Goal: Task Accomplishment & Management: Complete application form

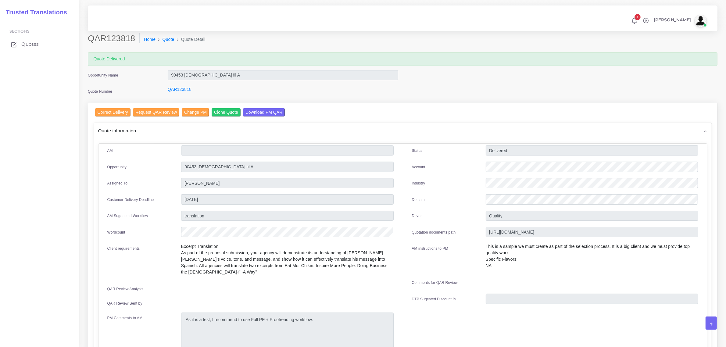
click at [28, 46] on span "Quotes" at bounding box center [29, 44] width 17 height 7
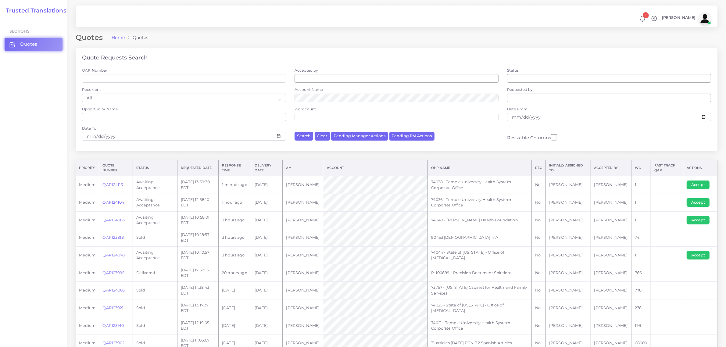
click at [117, 202] on link "QAR124104" at bounding box center [114, 202] width 22 height 5
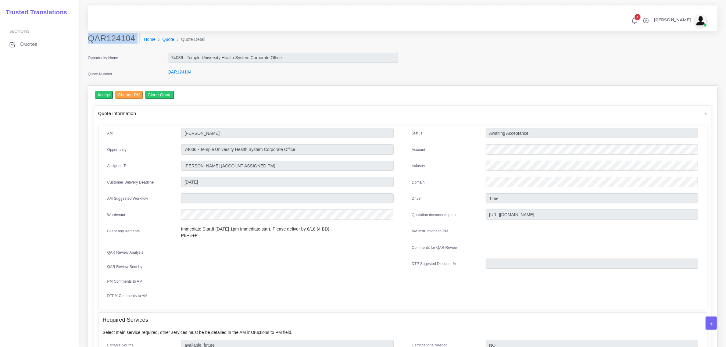
drag, startPoint x: 88, startPoint y: 38, endPoint x: 125, endPoint y: 44, distance: 37.7
click at [125, 44] on div "QAR124104 Home Quote Quote Detail" at bounding box center [322, 41] width 479 height 17
copy div "QAR124104"
click at [128, 69] on div "Quote Number" at bounding box center [123, 75] width 80 height 12
click at [136, 44] on div "Home Quote Quote Detail" at bounding box center [323, 39] width 470 height 13
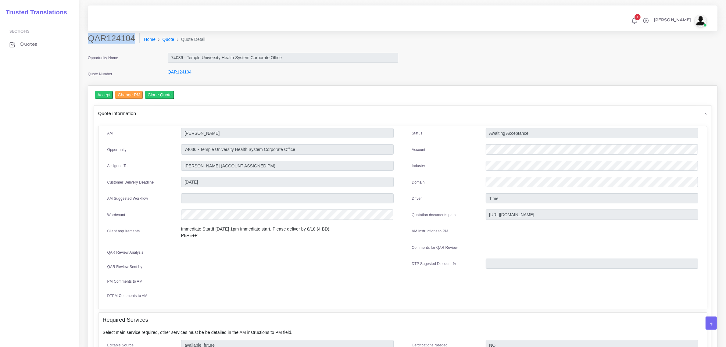
drag, startPoint x: 89, startPoint y: 40, endPoint x: 130, endPoint y: 41, distance: 40.6
click at [130, 41] on h2 "QAR124104" at bounding box center [114, 38] width 52 height 10
copy h2 "QAR124104"
click at [104, 95] on input "Accept" at bounding box center [104, 95] width 18 height 8
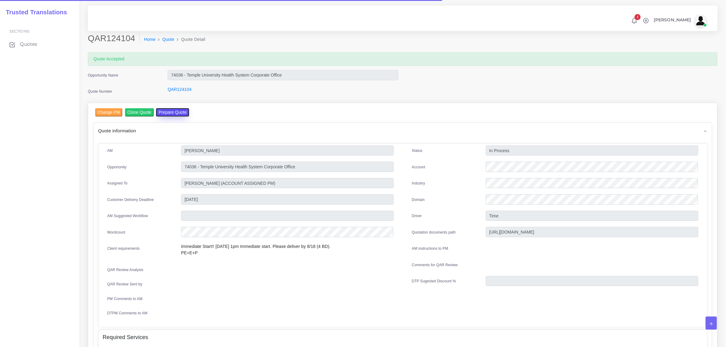
click at [165, 111] on button "Prepare Quote" at bounding box center [172, 112] width 33 height 8
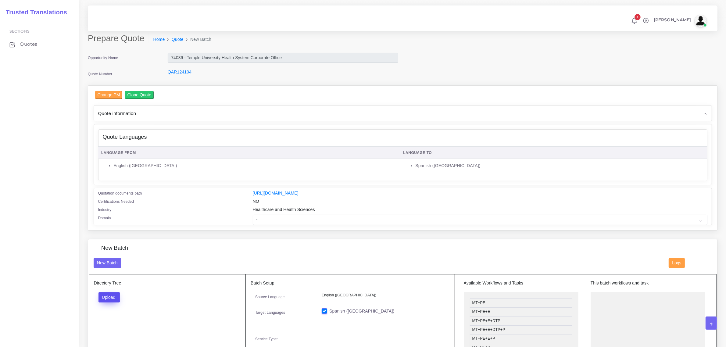
click at [112, 296] on button "Upload" at bounding box center [110, 297] width 22 height 10
click at [112, 320] on label "Files" at bounding box center [120, 321] width 42 height 8
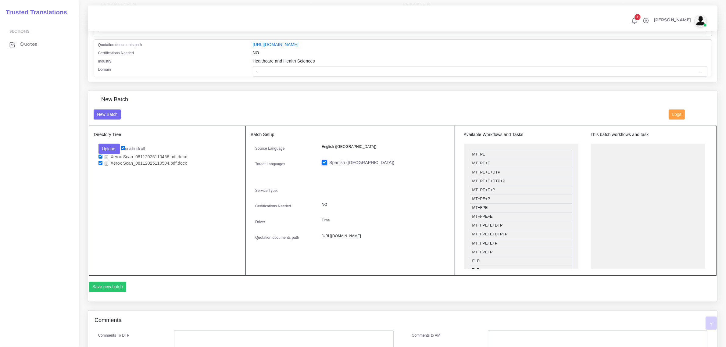
scroll to position [153, 0]
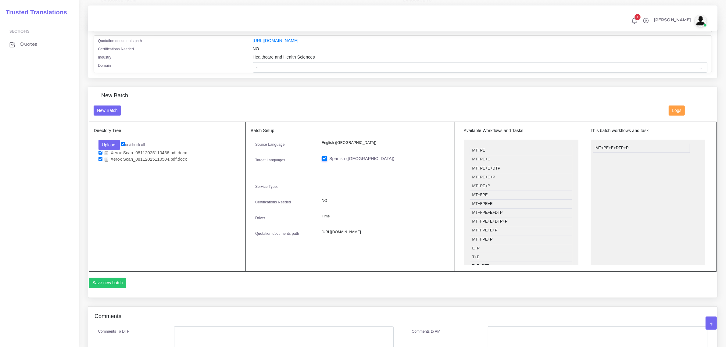
drag, startPoint x: 509, startPoint y: 177, endPoint x: 633, endPoint y: 146, distance: 127.3
click at [120, 281] on button "Save new batch" at bounding box center [108, 283] width 38 height 10
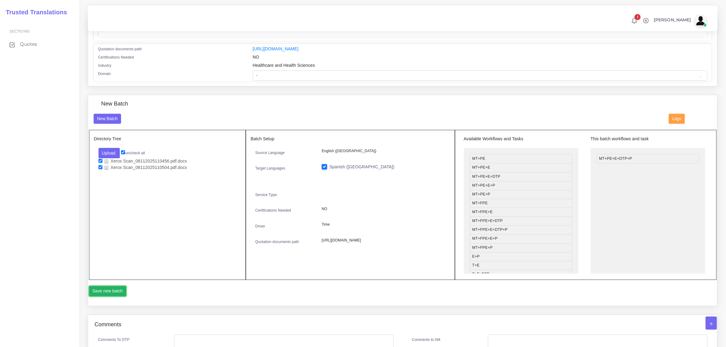
scroll to position [114, 0]
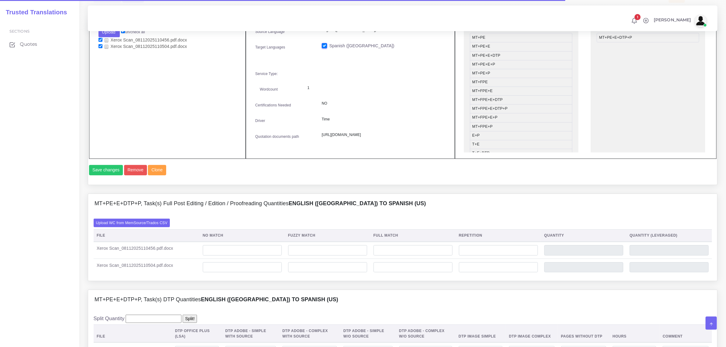
scroll to position [267, 0]
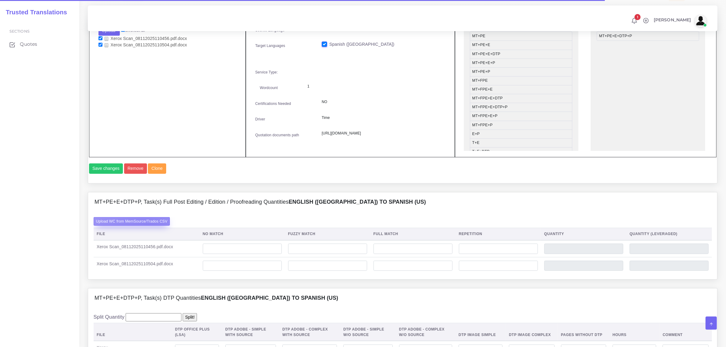
click at [147, 225] on label "Upload WC from MemSource/Trados CSV" at bounding box center [132, 221] width 77 height 8
click at [0, 0] on input "Upload WC from MemSource/Trados CSV" at bounding box center [0, 0] width 0 height 0
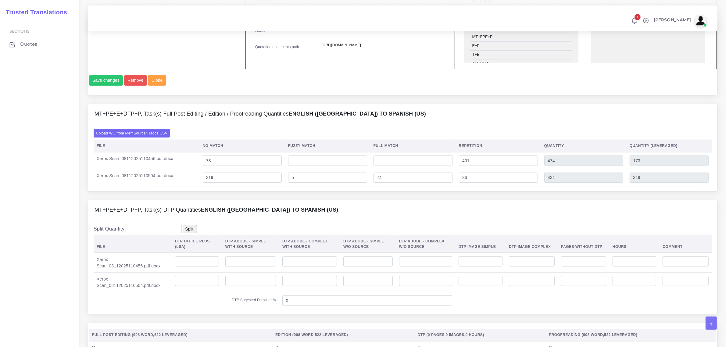
scroll to position [381, 0]
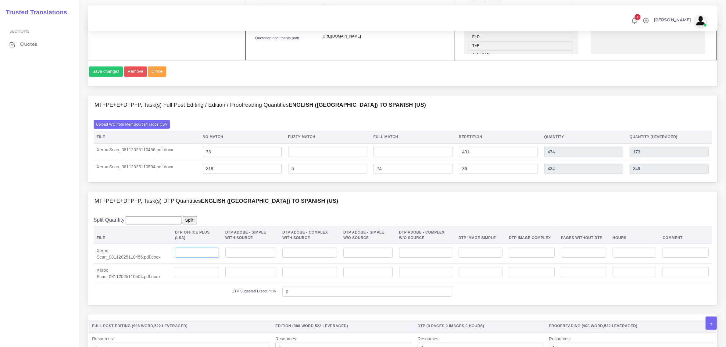
click at [202, 258] on input "number" at bounding box center [197, 253] width 44 height 10
type input "1"
drag, startPoint x: 194, startPoint y: 280, endPoint x: 194, endPoint y: 284, distance: 3.7
click at [194, 278] on input "number" at bounding box center [197, 272] width 44 height 10
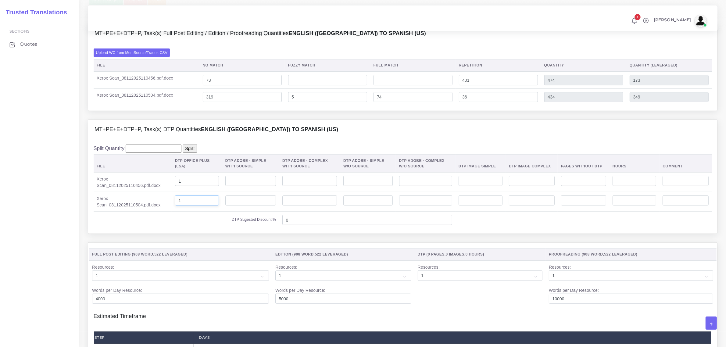
scroll to position [534, 0]
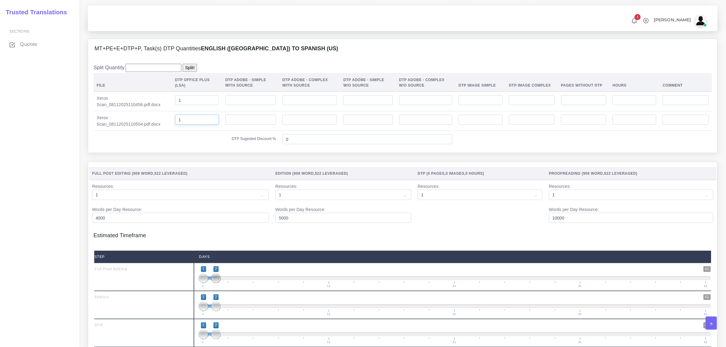
type input "1"
type input "1;1"
drag, startPoint x: 217, startPoint y: 293, endPoint x: 194, endPoint y: 315, distance: 31.5
click at [197, 291] on div "1 41 1 1 1 — 1 1 11 21 31 41 1;1" at bounding box center [455, 277] width 522 height 28
type input "2;2"
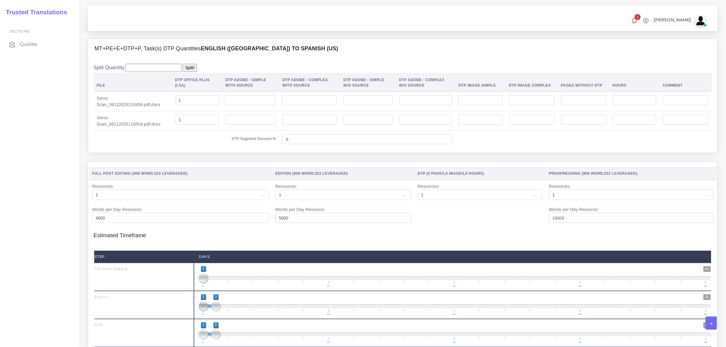
drag, startPoint x: 203, startPoint y: 320, endPoint x: 234, endPoint y: 327, distance: 31.9
click at [234, 316] on span "1 41 1 2 1 — 2 1 11 21 31 41" at bounding box center [455, 304] width 512 height 21
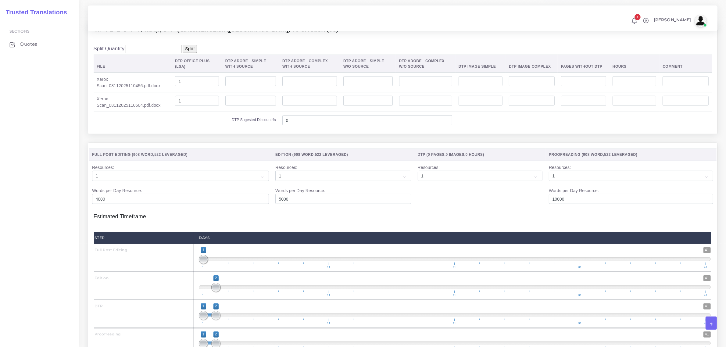
scroll to position [572, 0]
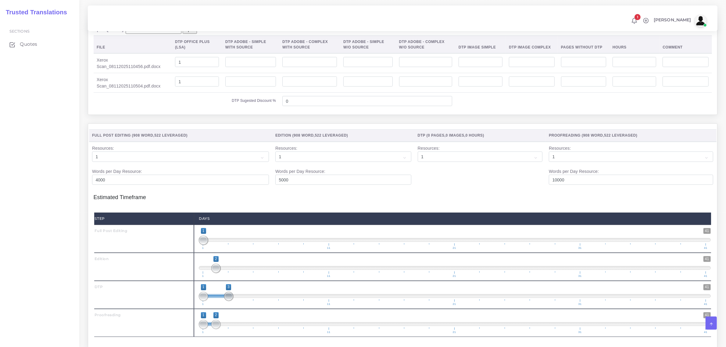
drag, startPoint x: 217, startPoint y: 308, endPoint x: 223, endPoint y: 311, distance: 7.4
click at [223, 306] on span "1 41 1 3 1 — 3 1 11 21 31 41" at bounding box center [455, 294] width 512 height 21
type input "3;3"
drag, startPoint x: 205, startPoint y: 309, endPoint x: 226, endPoint y: 323, distance: 25.6
click at [239, 306] on span "1 41 3 3 3 — 3 1 11 21 31 41" at bounding box center [455, 294] width 512 height 21
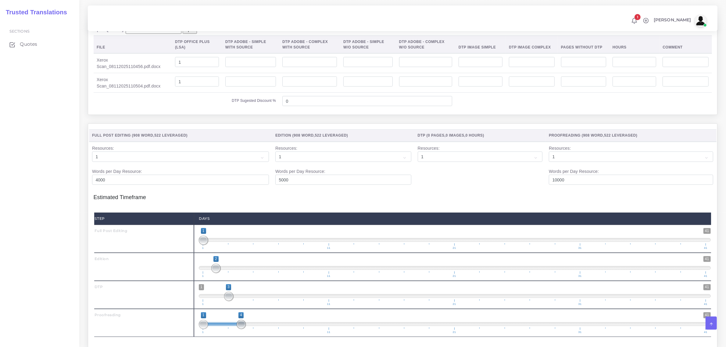
drag, startPoint x: 215, startPoint y: 336, endPoint x: 236, endPoint y: 341, distance: 21.0
click at [236, 334] on span "1 41 1 4 1 — 4 1 11 21 31 41" at bounding box center [455, 322] width 512 height 21
type input "4;4"
drag, startPoint x: 202, startPoint y: 340, endPoint x: 271, endPoint y: 332, distance: 69.5
click at [259, 334] on span "1 41 4 4 4 — 4 1 11 21 31 41" at bounding box center [455, 322] width 512 height 21
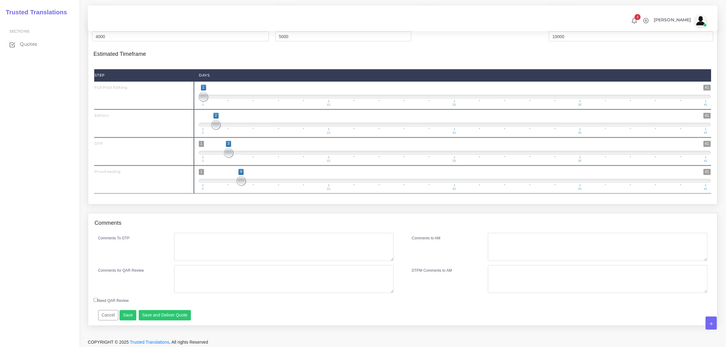
scroll to position [725, 0]
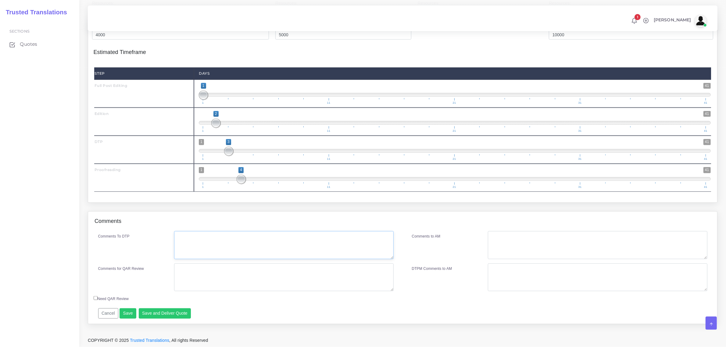
click at [245, 251] on textarea "Comments To DTP" at bounding box center [283, 245] width 219 height 28
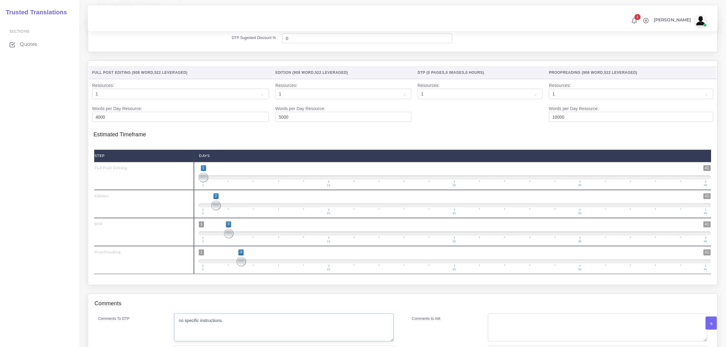
scroll to position [731, 0]
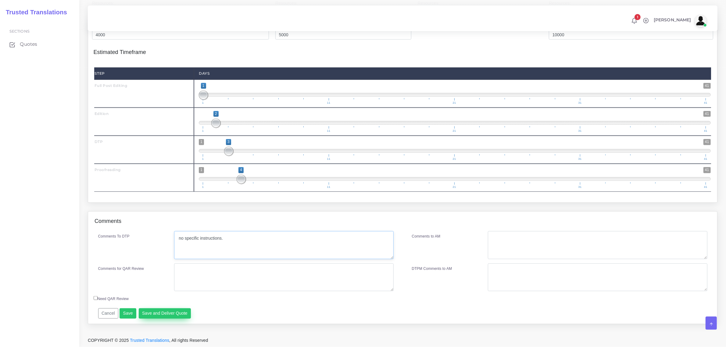
type textarea "no specific instructions."
click at [154, 314] on button "Save and Deliver Quote" at bounding box center [165, 313] width 52 height 10
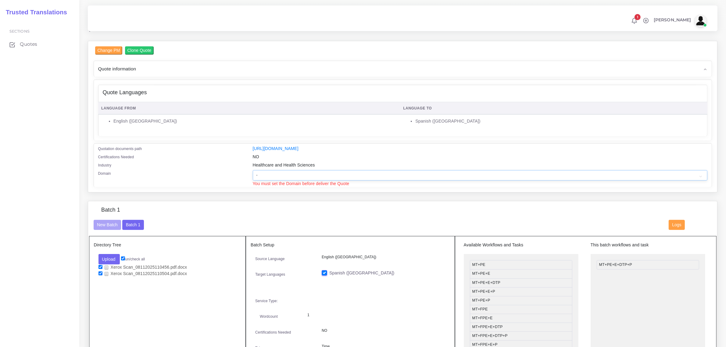
click at [301, 175] on select "- Advertising and Media Agriculture, Forestry and Fishing Architecture, Buildin…" at bounding box center [480, 175] width 455 height 10
select select "Healthcare and Health Sciences"
click at [253, 170] on select "- Advertising and Media Agriculture, Forestry and Fishing Architecture, Buildin…" at bounding box center [480, 175] width 455 height 10
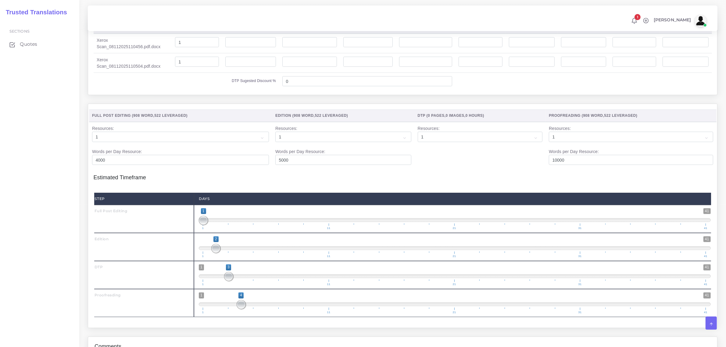
scroll to position [737, 0]
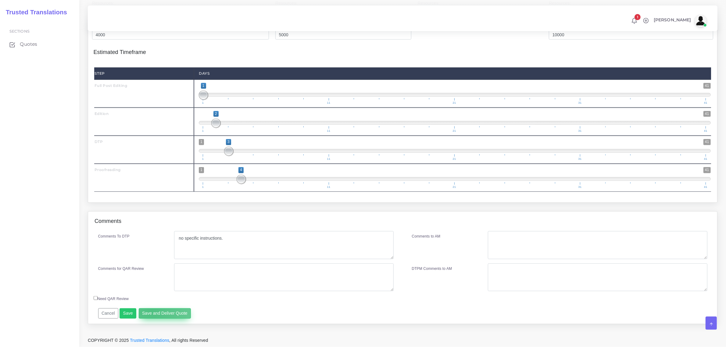
click at [152, 311] on button "Save and Deliver Quote" at bounding box center [165, 313] width 52 height 10
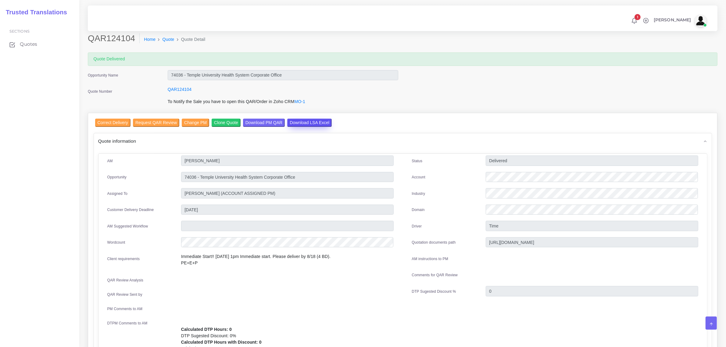
click at [308, 121] on input "Download LSA Excel" at bounding box center [309, 123] width 45 height 8
click at [28, 41] on span "Quotes" at bounding box center [29, 44] width 17 height 7
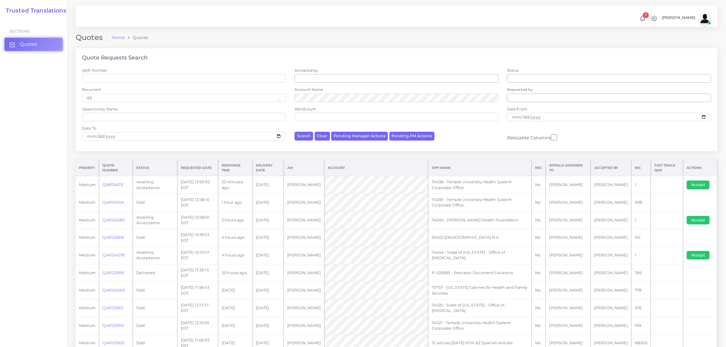
click at [111, 184] on link "QAR124113" at bounding box center [113, 184] width 20 height 5
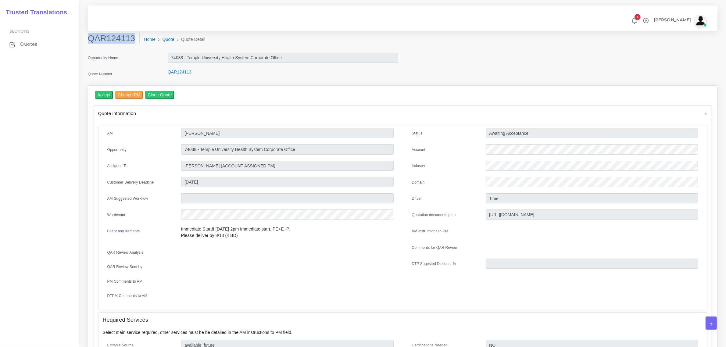
drag, startPoint x: 88, startPoint y: 37, endPoint x: 129, endPoint y: 43, distance: 40.7
click at [129, 43] on h2 "QAR124113" at bounding box center [114, 38] width 52 height 10
copy h2 "QAR124113"
click at [103, 95] on input "Accept" at bounding box center [104, 95] width 18 height 8
click at [104, 96] on input "Accept" at bounding box center [104, 95] width 18 height 8
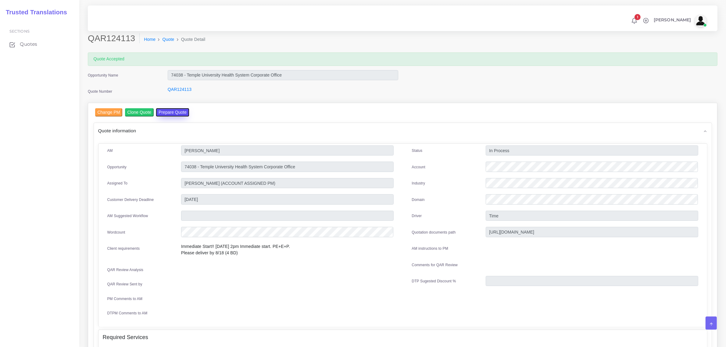
click at [173, 111] on button "Prepare Quote" at bounding box center [172, 112] width 33 height 8
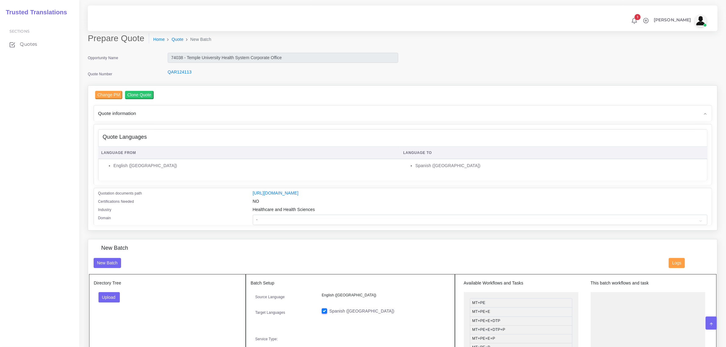
scroll to position [38, 0]
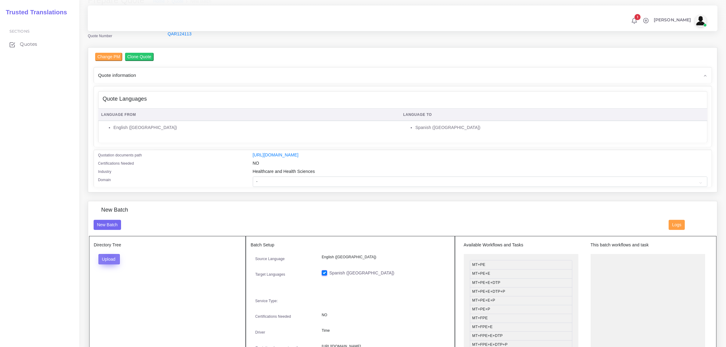
click at [109, 255] on button "Upload" at bounding box center [110, 259] width 22 height 10
click at [109, 283] on label "Files" at bounding box center [120, 283] width 42 height 8
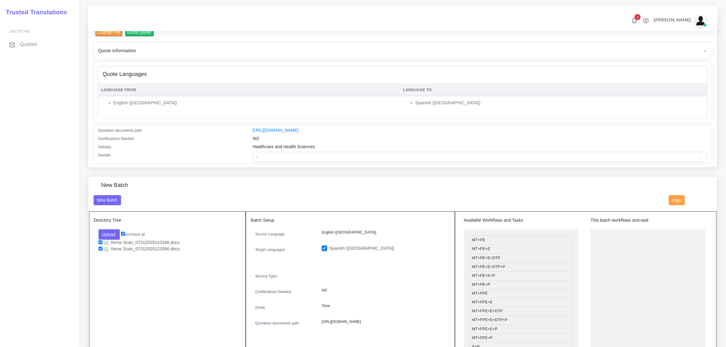
scroll to position [76, 0]
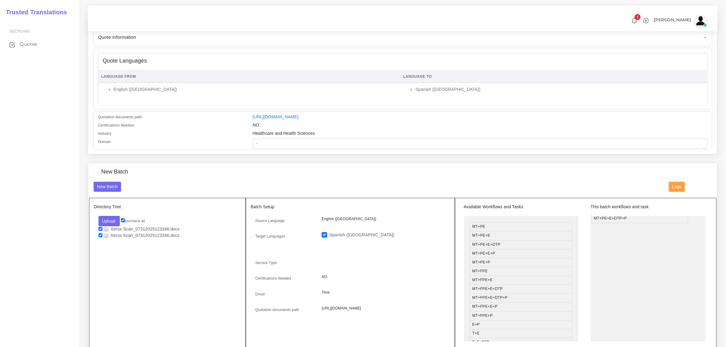
drag, startPoint x: 517, startPoint y: 254, endPoint x: 585, endPoint y: 231, distance: 72.1
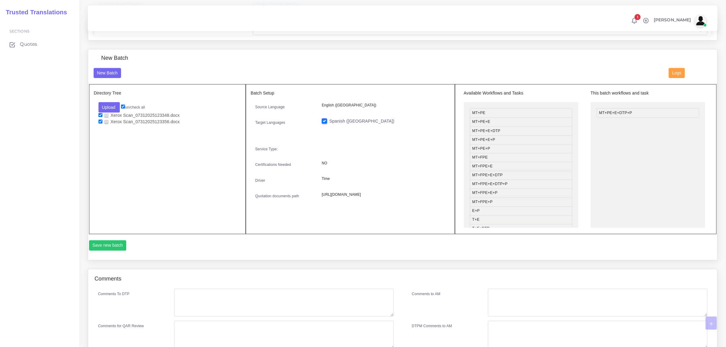
scroll to position [191, 0]
click at [110, 242] on button "Save new batch" at bounding box center [108, 245] width 38 height 10
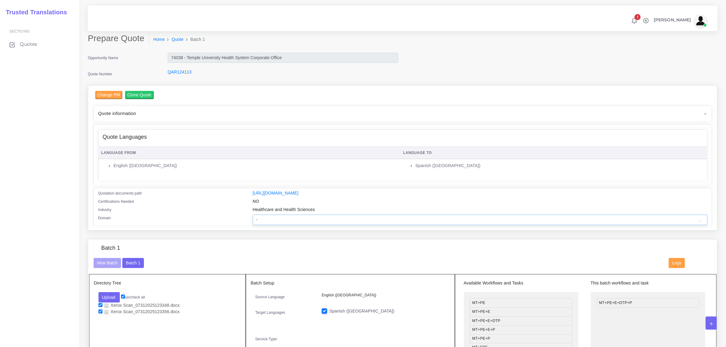
drag, startPoint x: 262, startPoint y: 220, endPoint x: 264, endPoint y: 214, distance: 6.6
click at [262, 217] on select "- Advertising and Media Agriculture, Forestry and Fishing Architecture, Buildin…" at bounding box center [480, 220] width 455 height 10
select select "Healthcare and Health Sciences"
click at [253, 215] on select "- Advertising and Media Agriculture, Forestry and Fishing Architecture, Buildin…" at bounding box center [480, 220] width 455 height 10
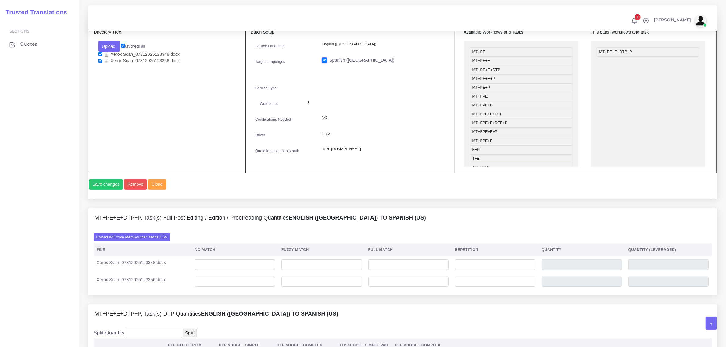
scroll to position [305, 0]
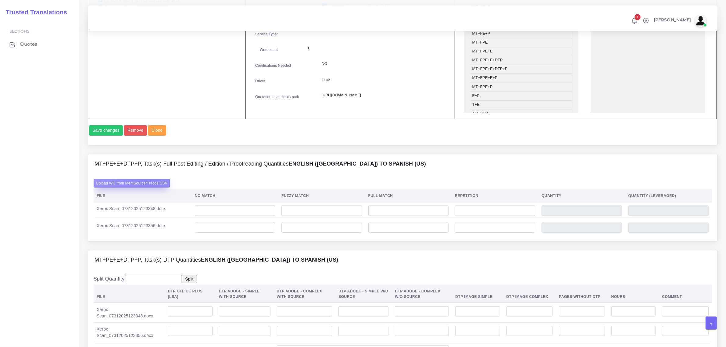
click at [149, 187] on label "Upload WC from MemSource/Trados CSV" at bounding box center [132, 183] width 77 height 8
click at [0, 0] on input "Upload WC from MemSource/Trados CSV" at bounding box center [0, 0] width 0 height 0
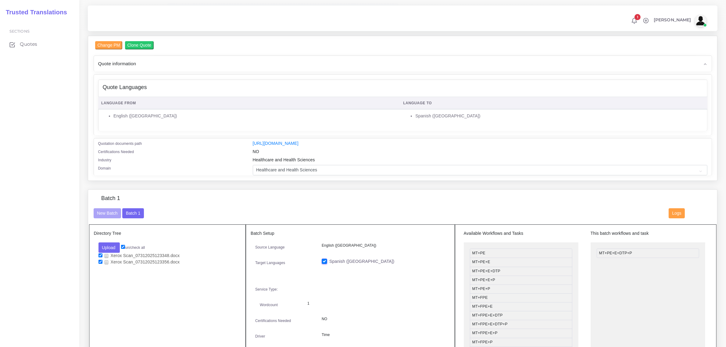
scroll to position [38, 0]
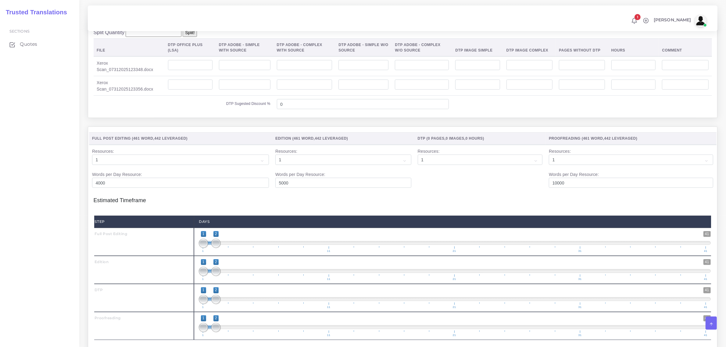
scroll to position [572, 0]
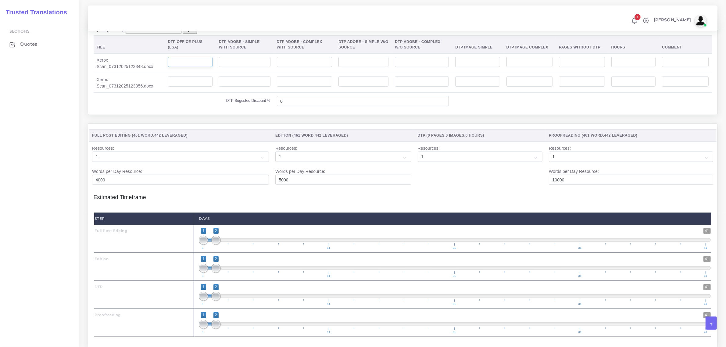
click at [195, 67] on input "number" at bounding box center [190, 62] width 45 height 10
type input "1"
click at [191, 87] on input "number" at bounding box center [190, 82] width 45 height 10
type input "1"
type input "1;1"
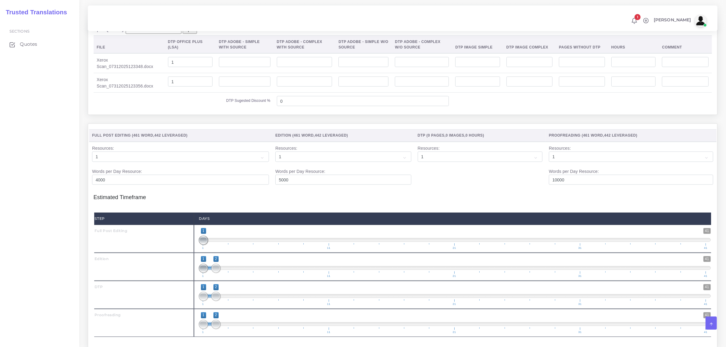
drag, startPoint x: 216, startPoint y: 254, endPoint x: 203, endPoint y: 283, distance: 31.2
click at [200, 250] on span "1 41 1 1 1 — 1 1 11 21 31 41" at bounding box center [455, 238] width 512 height 21
type input "2;2"
drag, startPoint x: 203, startPoint y: 283, endPoint x: 217, endPoint y: 304, distance: 25.0
click at [217, 278] on span "1 41 2 2 2 — 2 1 11 21 31 41" at bounding box center [455, 266] width 512 height 21
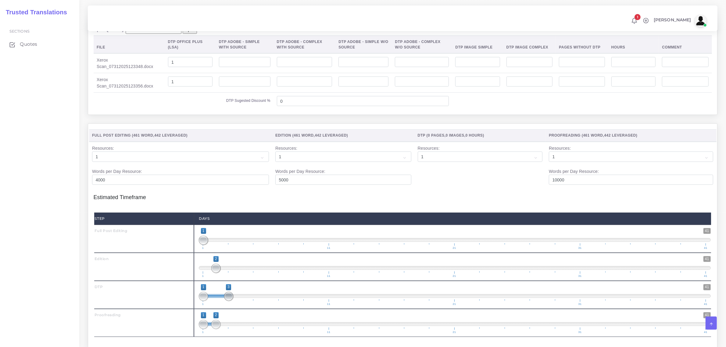
drag, startPoint x: 216, startPoint y: 309, endPoint x: 221, endPoint y: 310, distance: 4.6
click at [225, 301] on span at bounding box center [228, 296] width 9 height 9
type input "3;3"
drag, startPoint x: 205, startPoint y: 310, endPoint x: 244, endPoint y: 317, distance: 39.9
click at [244, 306] on span "1 41 3 3 3 — 3 1 11 21 31 41" at bounding box center [455, 294] width 512 height 21
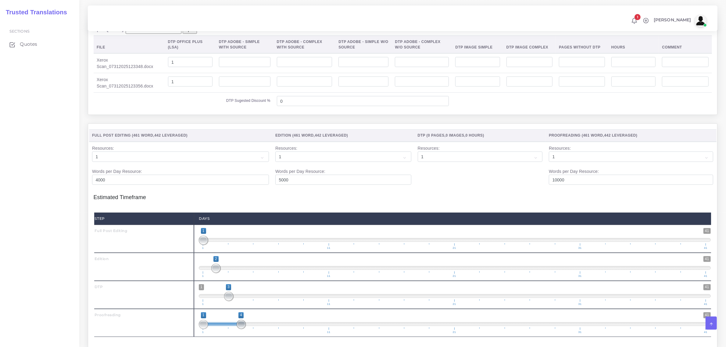
drag, startPoint x: 217, startPoint y: 340, endPoint x: 239, endPoint y: 339, distance: 22.3
click at [239, 329] on span at bounding box center [241, 324] width 9 height 9
type input "4;4"
drag, startPoint x: 203, startPoint y: 336, endPoint x: 247, endPoint y: 340, distance: 43.5
click at [246, 334] on span "1 41 4 4 4 — 4 1 11 21 31 41" at bounding box center [455, 322] width 512 height 21
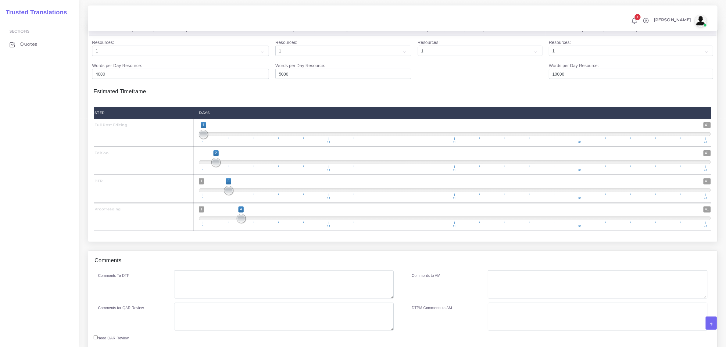
scroll to position [731, 0]
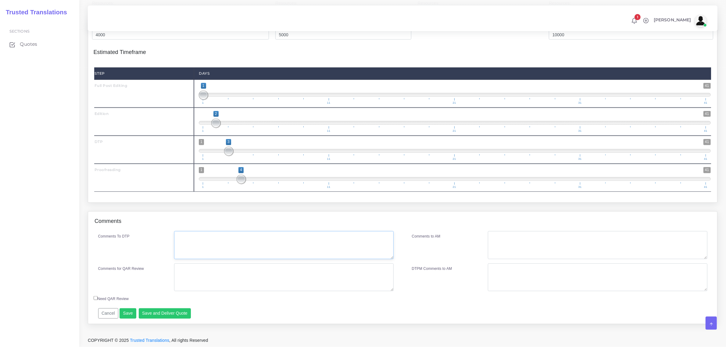
click at [230, 238] on textarea "Comments To DTP" at bounding box center [283, 245] width 219 height 28
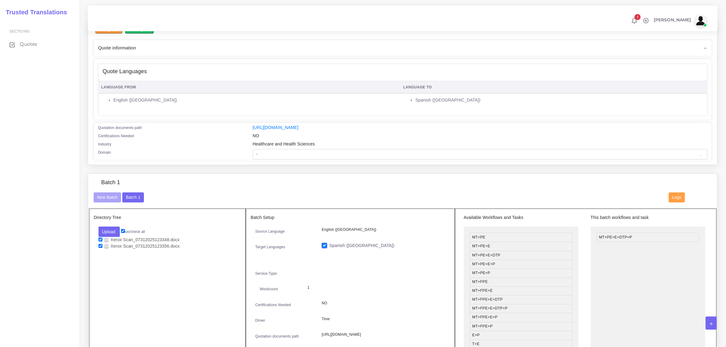
scroll to position [83, 0]
type textarea "no specific instructions"
click at [268, 156] on select "- Advertising and Media Agriculture, Forestry and Fishing Architecture, Buildin…" at bounding box center [480, 154] width 455 height 10
select select "Healthcare and Health Sciences"
click at [253, 149] on select "- Advertising and Media Agriculture, Forestry and Fishing Architecture, Buildin…" at bounding box center [480, 154] width 455 height 10
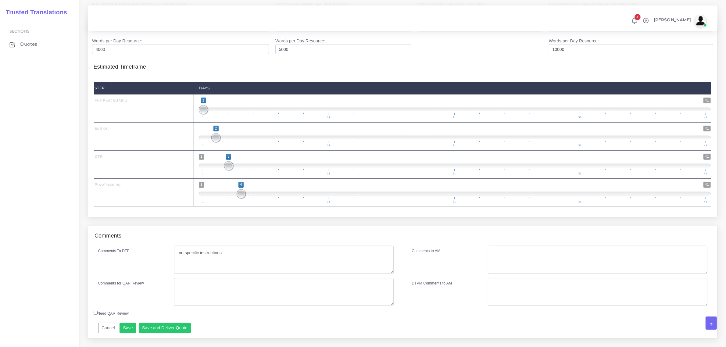
scroll to position [731, 0]
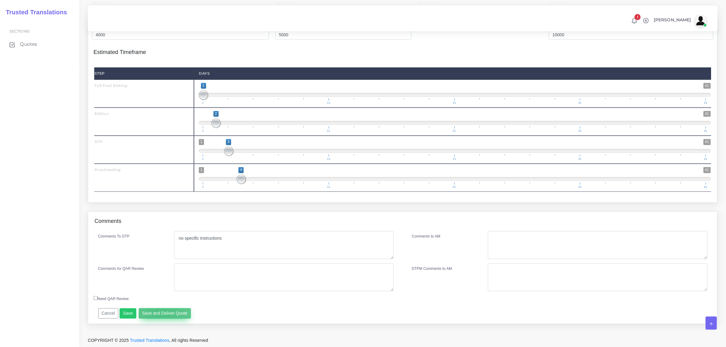
click at [161, 314] on button "Save and Deliver Quote" at bounding box center [165, 313] width 52 height 10
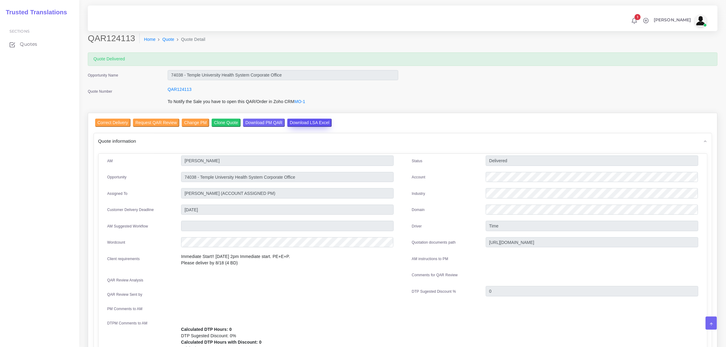
click at [287, 121] on input "Download LSA Excel" at bounding box center [309, 123] width 45 height 8
